Goal: Find specific page/section: Find specific page/section

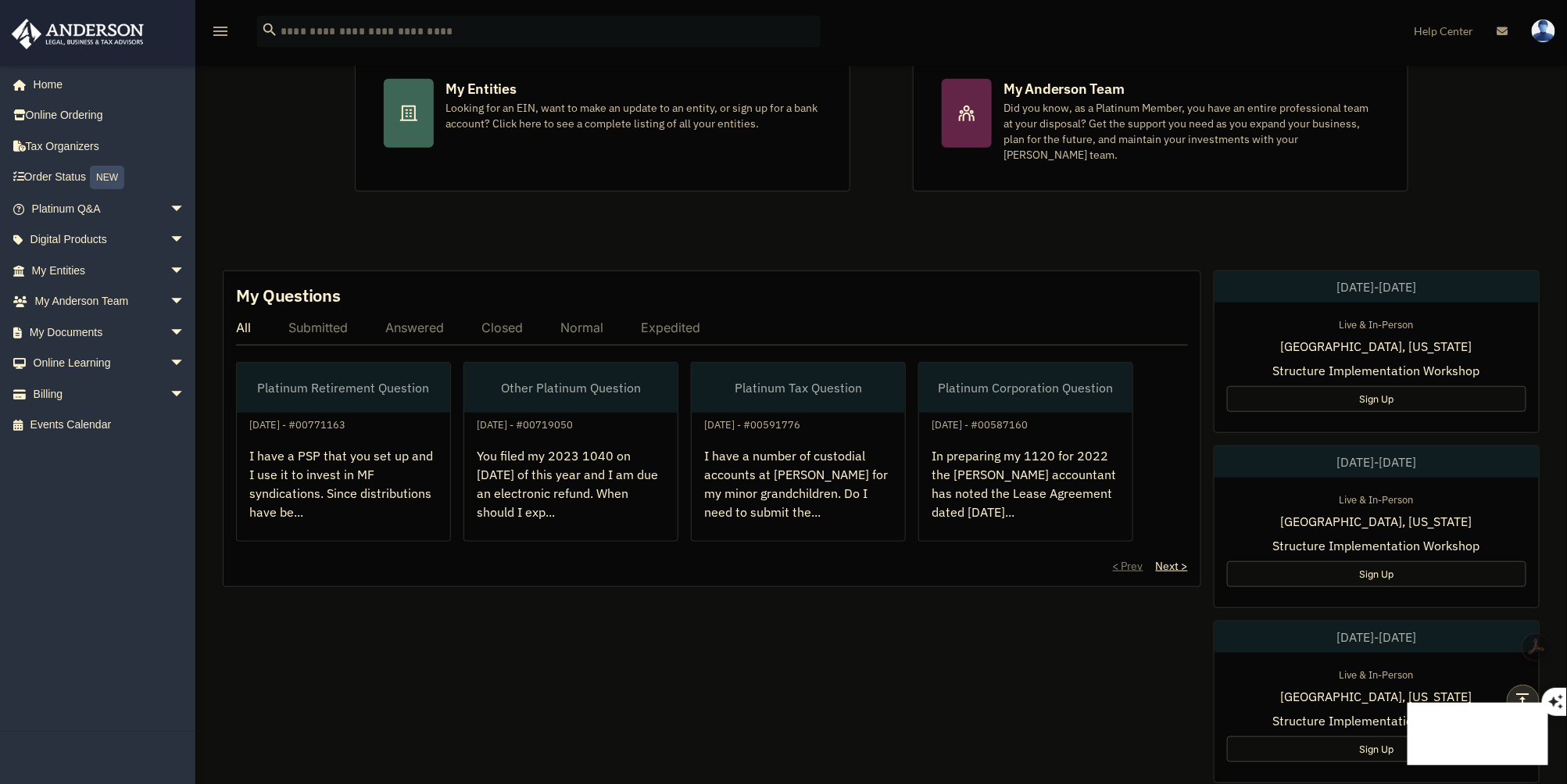
scroll to position [302, 0]
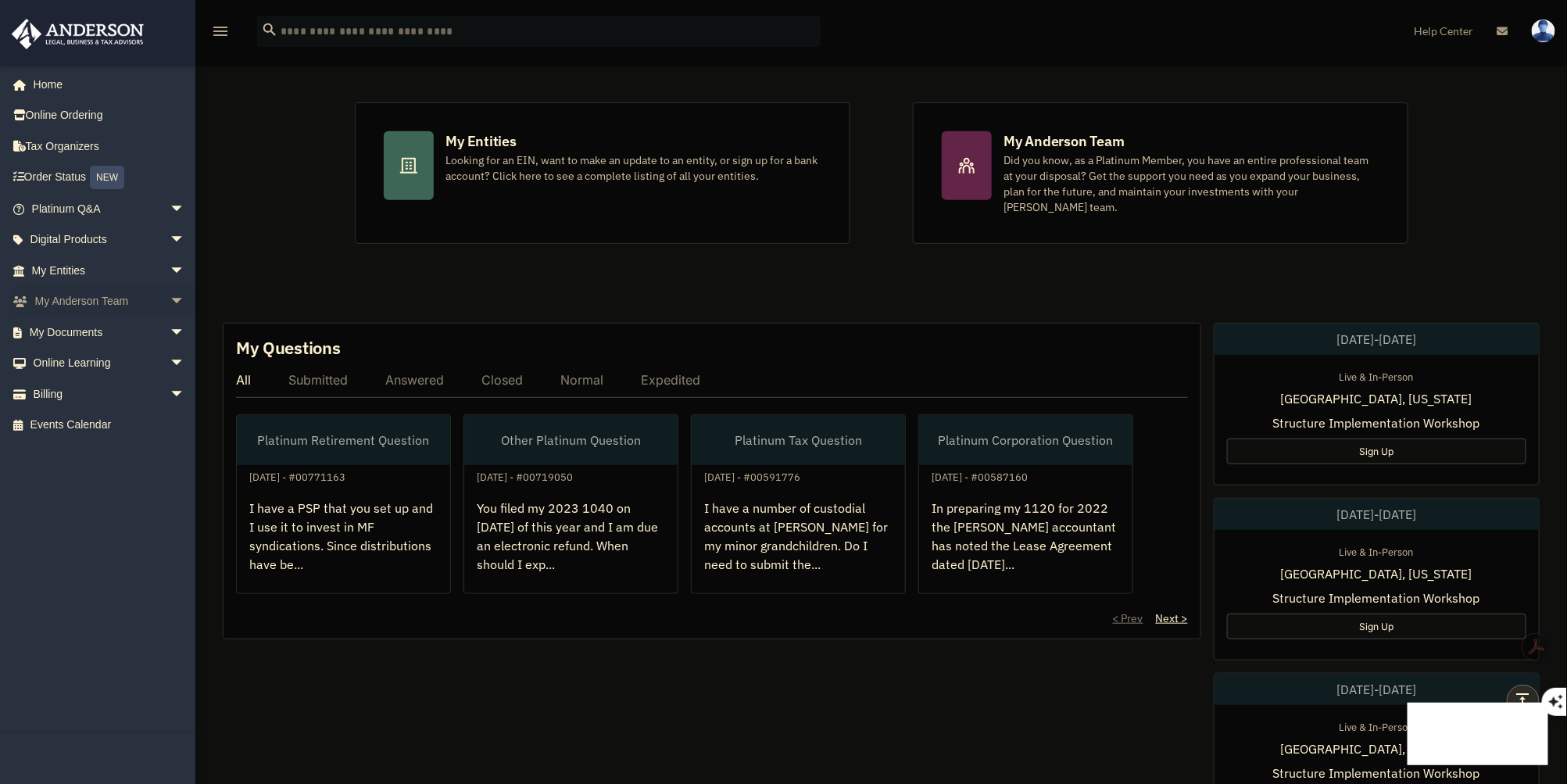
click at [169, 302] on span "arrow_drop_down" at bounding box center [185, 301] width 31 height 32
click at [141, 334] on link "My Anderson Team" at bounding box center [116, 332] width 187 height 31
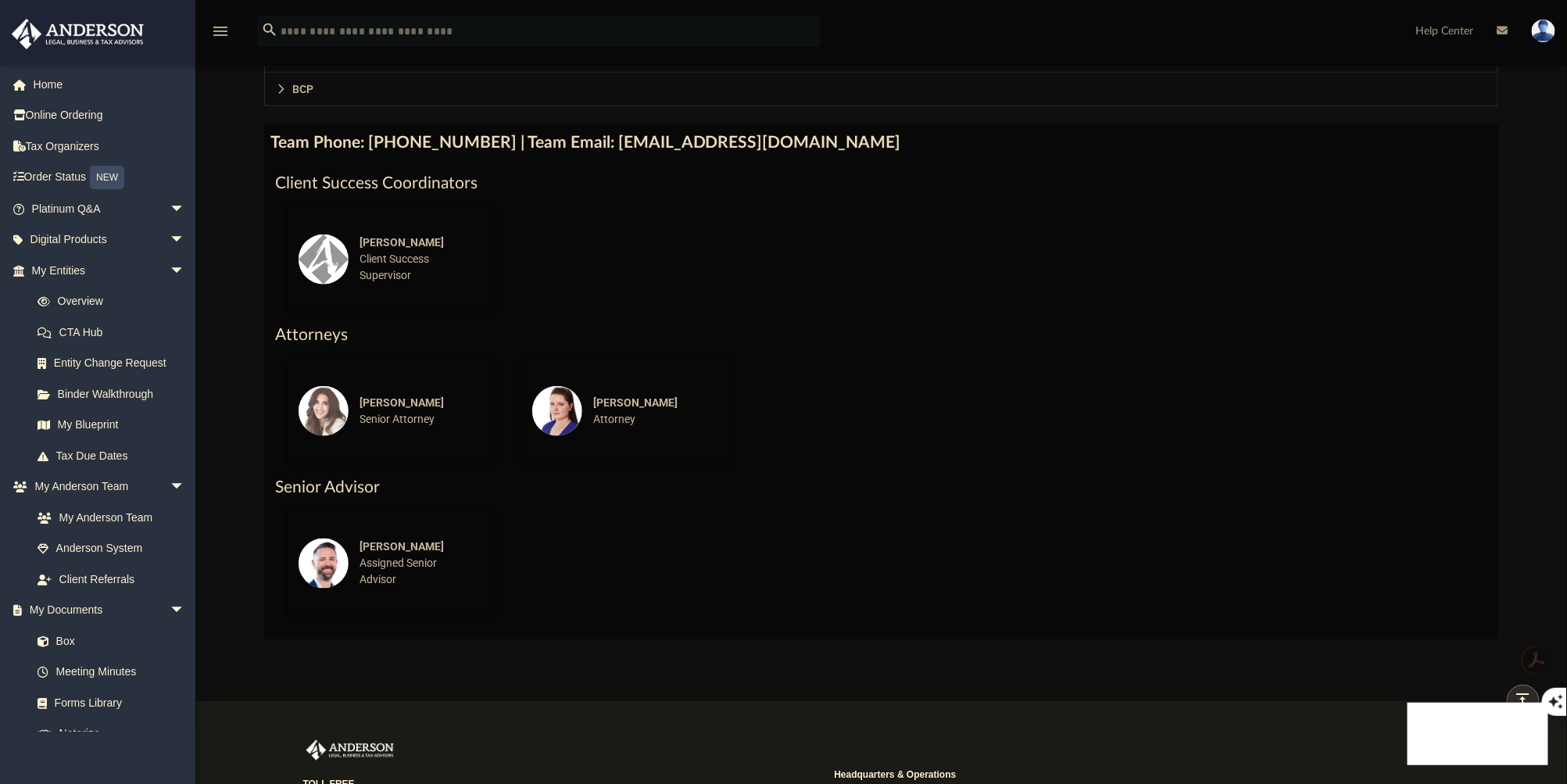
scroll to position [607, 0]
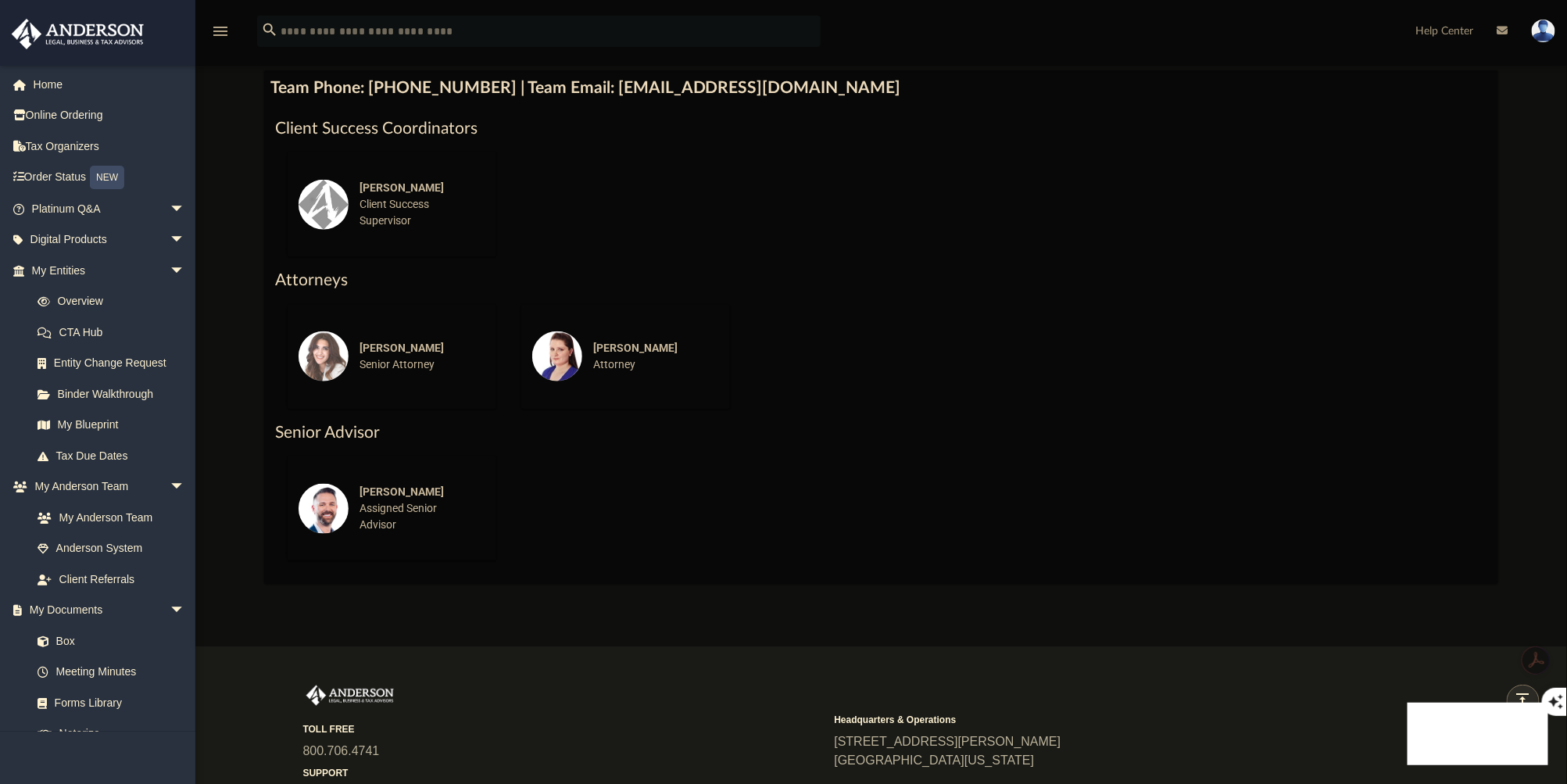
click at [396, 511] on div "Jacob Reide Assigned Senior Advisor" at bounding box center [417, 508] width 137 height 71
click at [396, 506] on div "Jacob Reide Assigned Senior Advisor" at bounding box center [417, 508] width 137 height 71
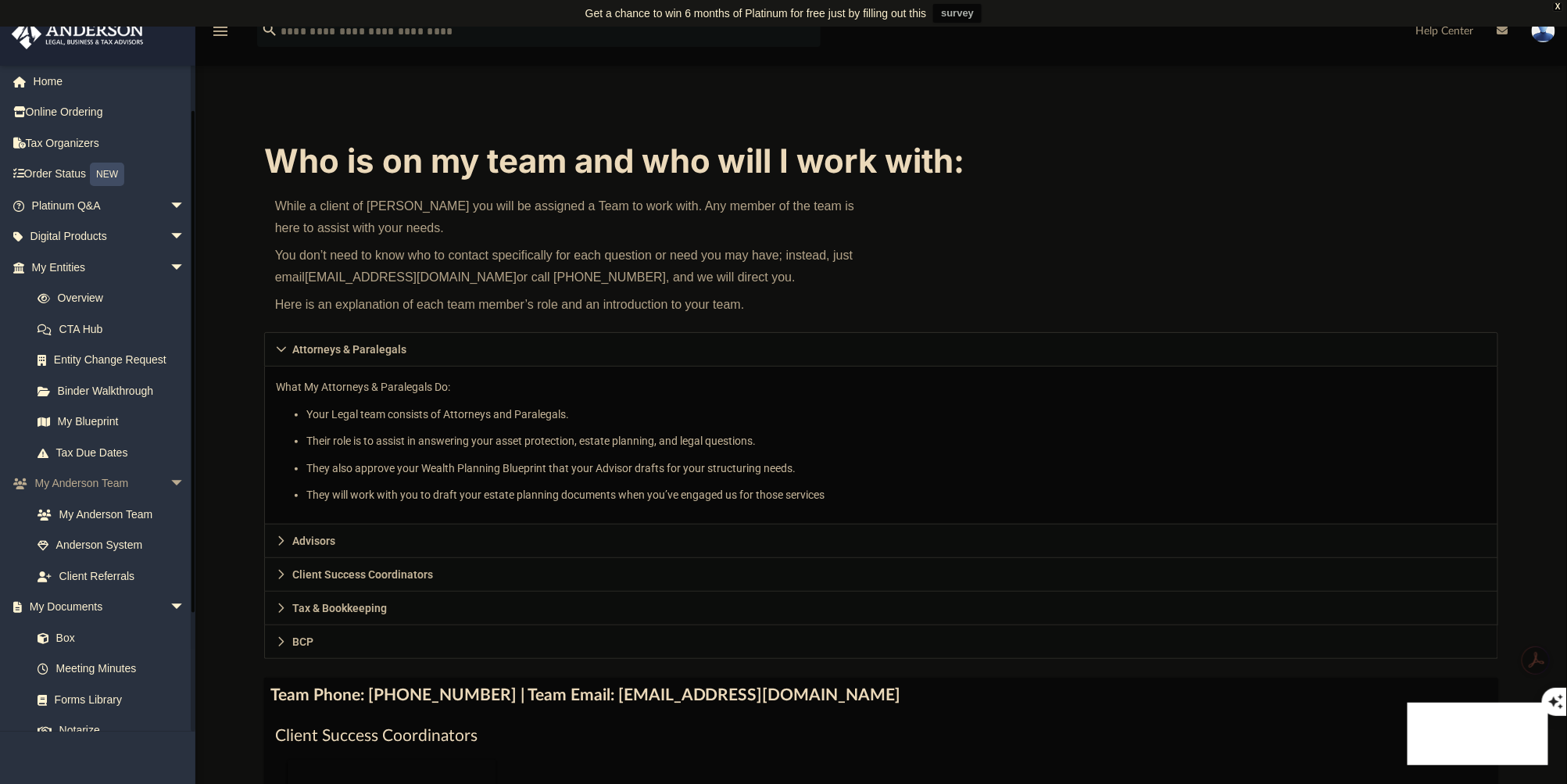
scroll to position [0, 0]
click at [169, 268] on span "arrow_drop_down" at bounding box center [185, 270] width 31 height 32
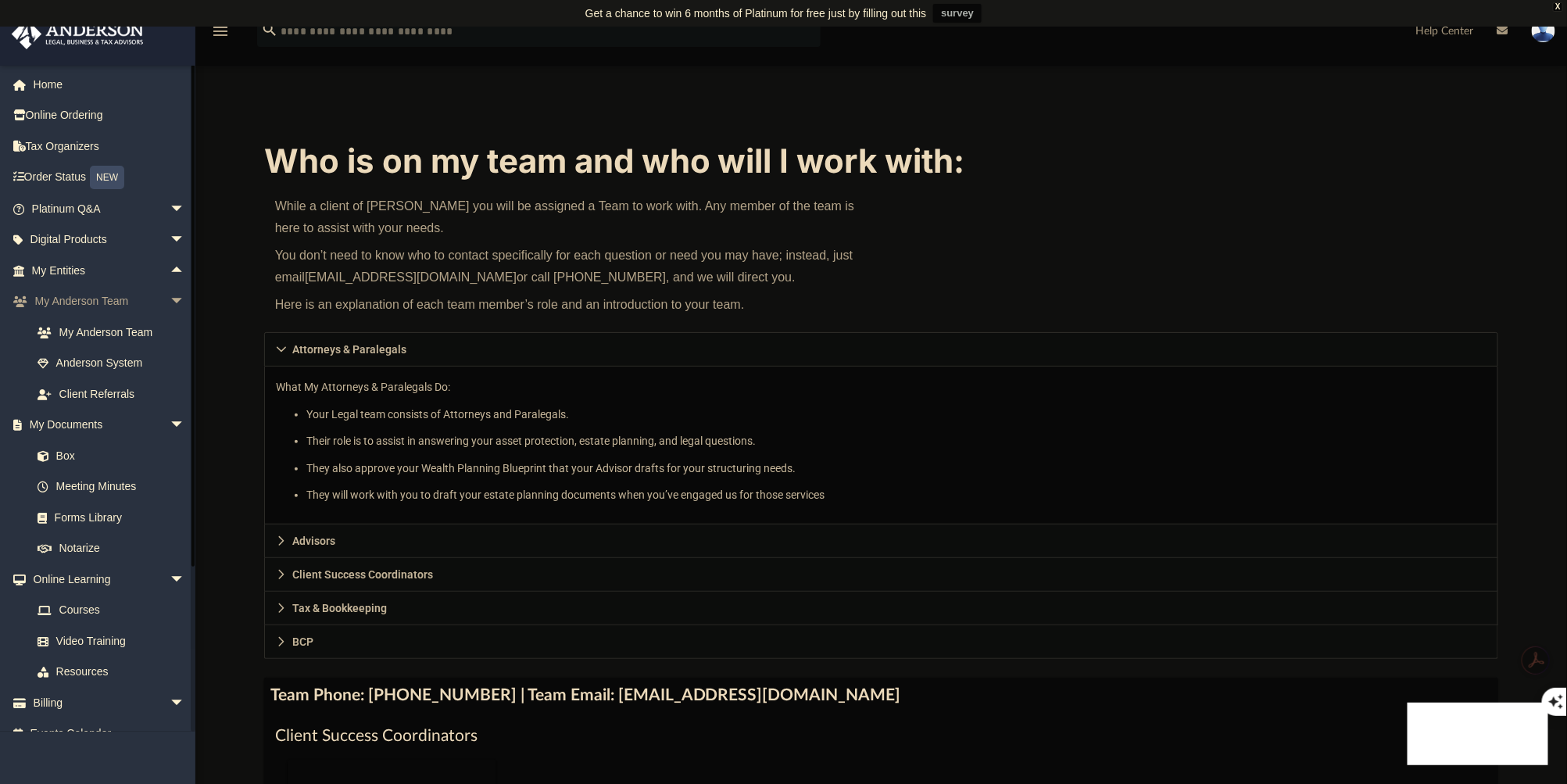
click at [169, 297] on span "arrow_drop_down" at bounding box center [185, 301] width 31 height 32
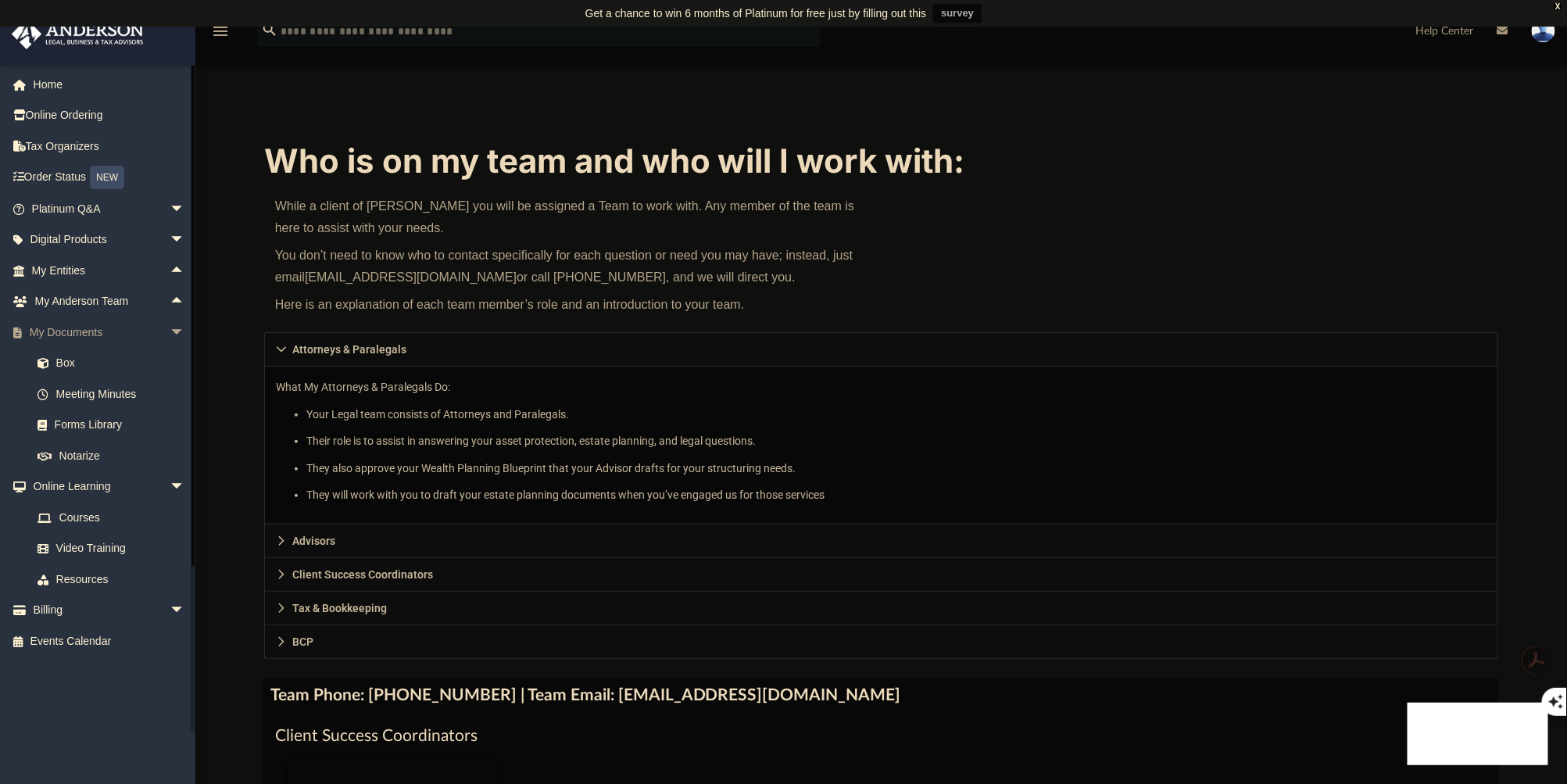
click at [169, 326] on span "arrow_drop_down" at bounding box center [185, 332] width 31 height 32
click at [169, 362] on span "arrow_drop_down" at bounding box center [185, 363] width 31 height 32
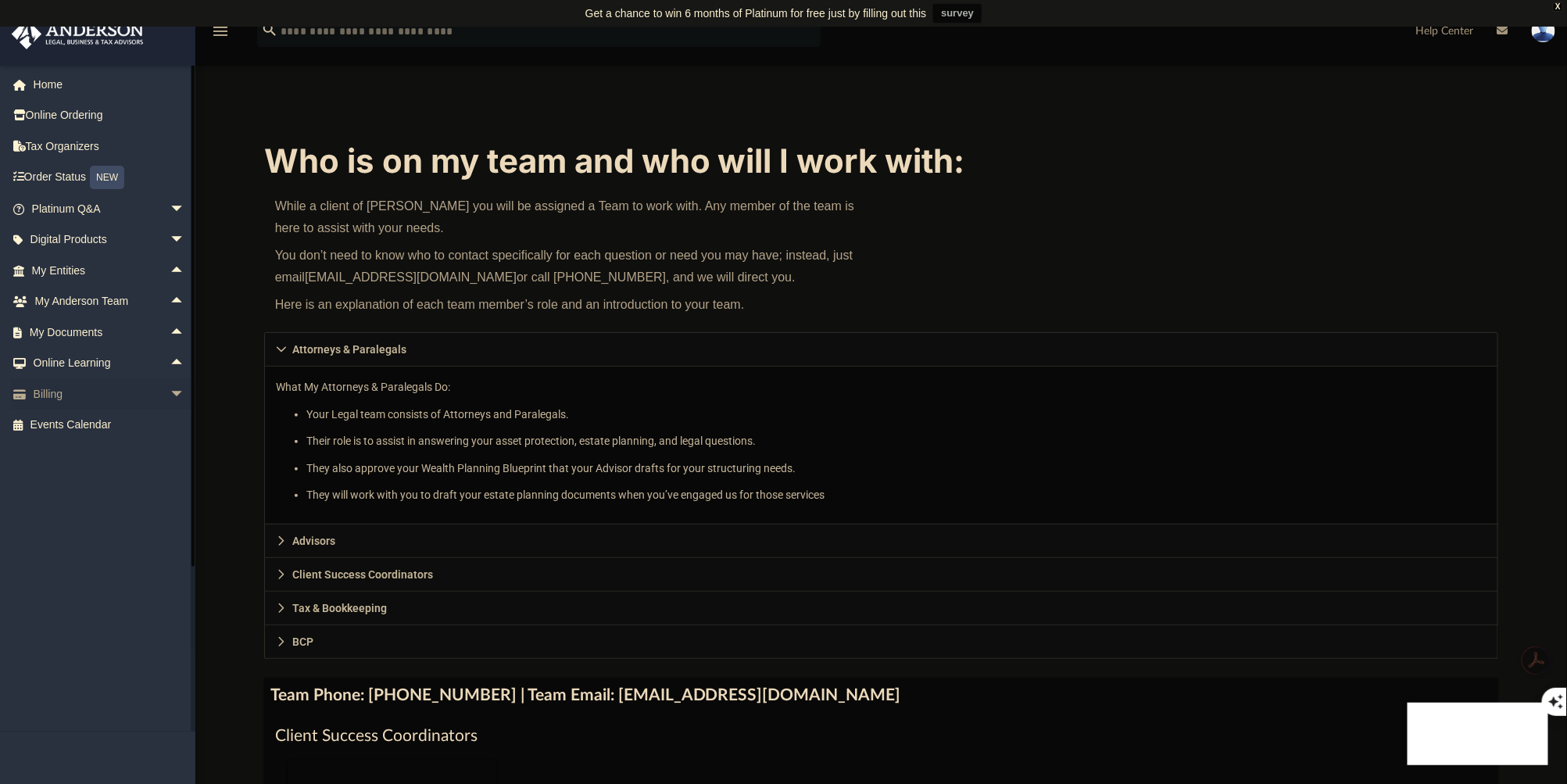
click at [169, 389] on span "arrow_drop_down" at bounding box center [185, 394] width 31 height 32
click at [129, 423] on link "$ Open Invoices" at bounding box center [116, 425] width 187 height 32
